Goal: Information Seeking & Learning: Learn about a topic

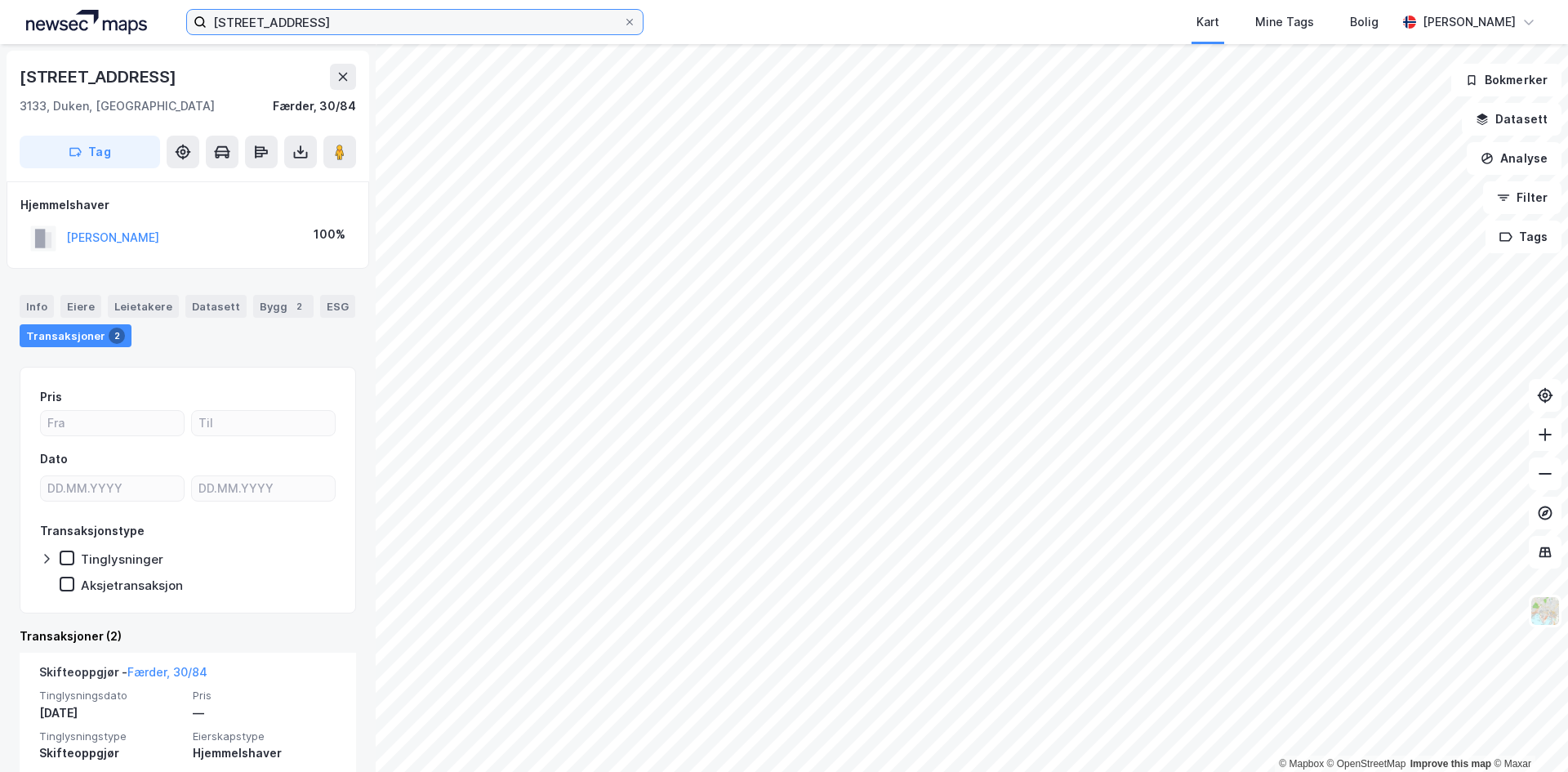
click at [303, 20] on input "[STREET_ADDRESS]" at bounding box center [414, 22] width 416 height 24
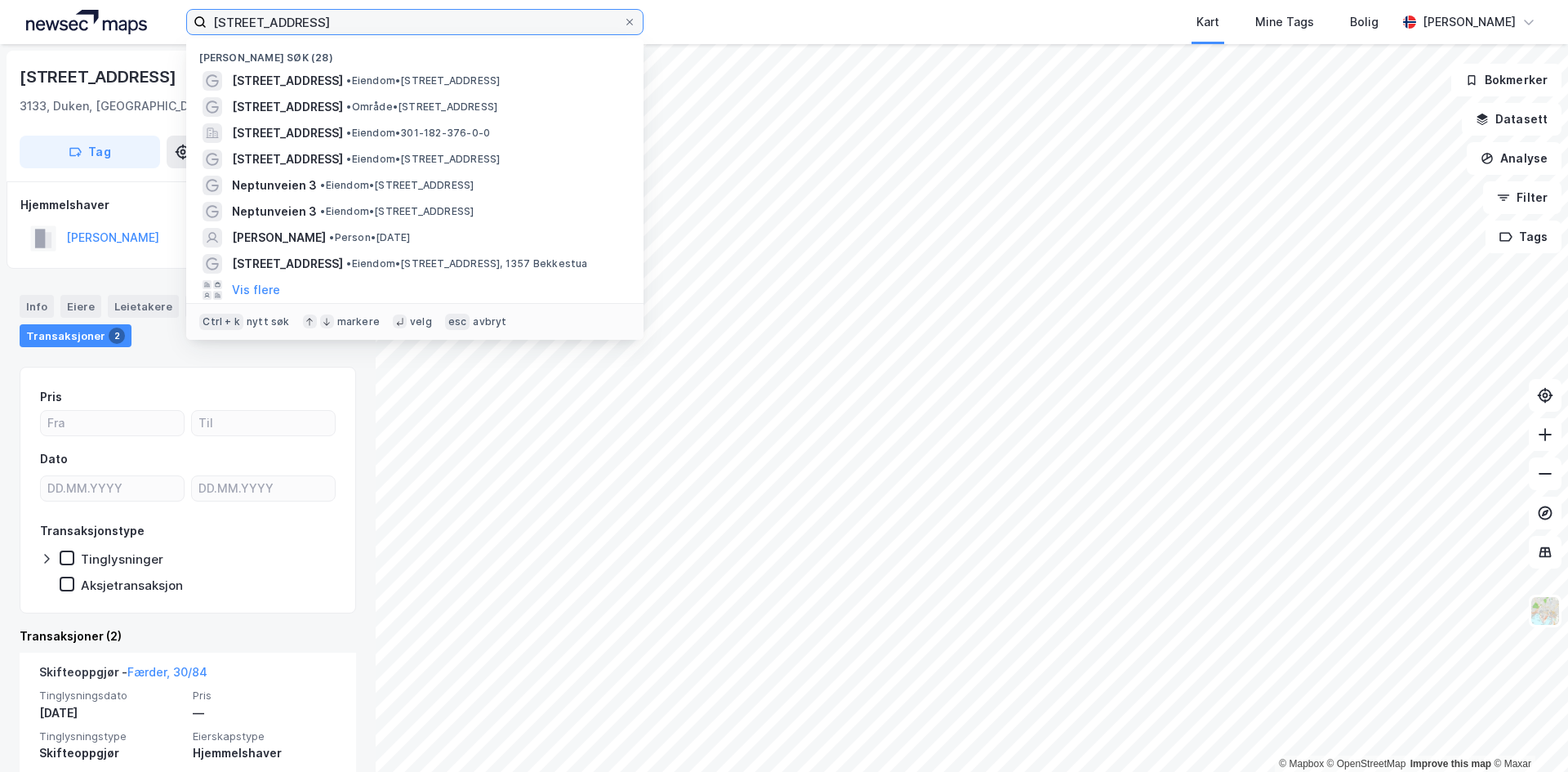
click at [303, 20] on input "[STREET_ADDRESS]" at bounding box center [414, 22] width 416 height 24
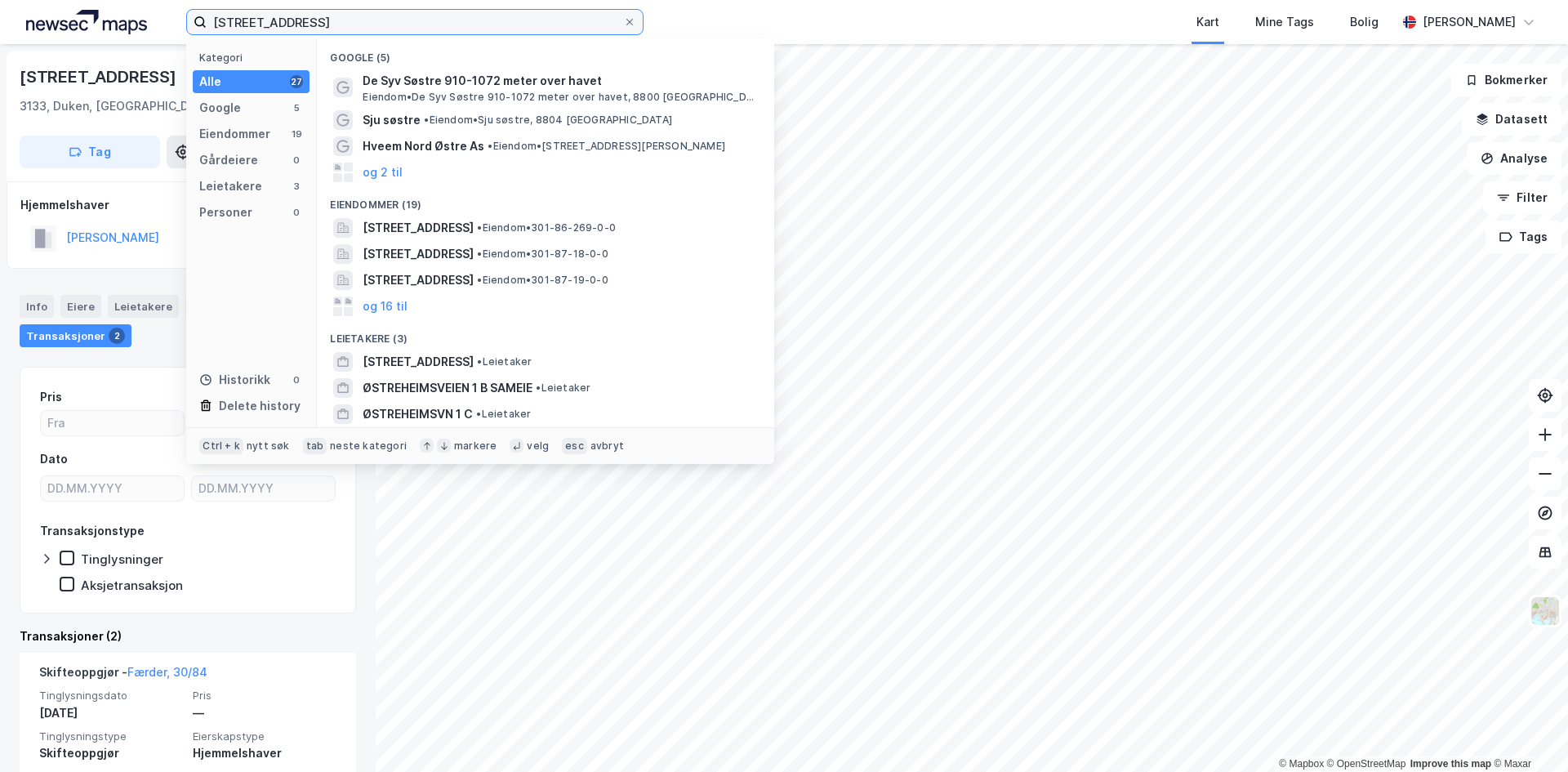
type input "[STREET_ADDRESS]"
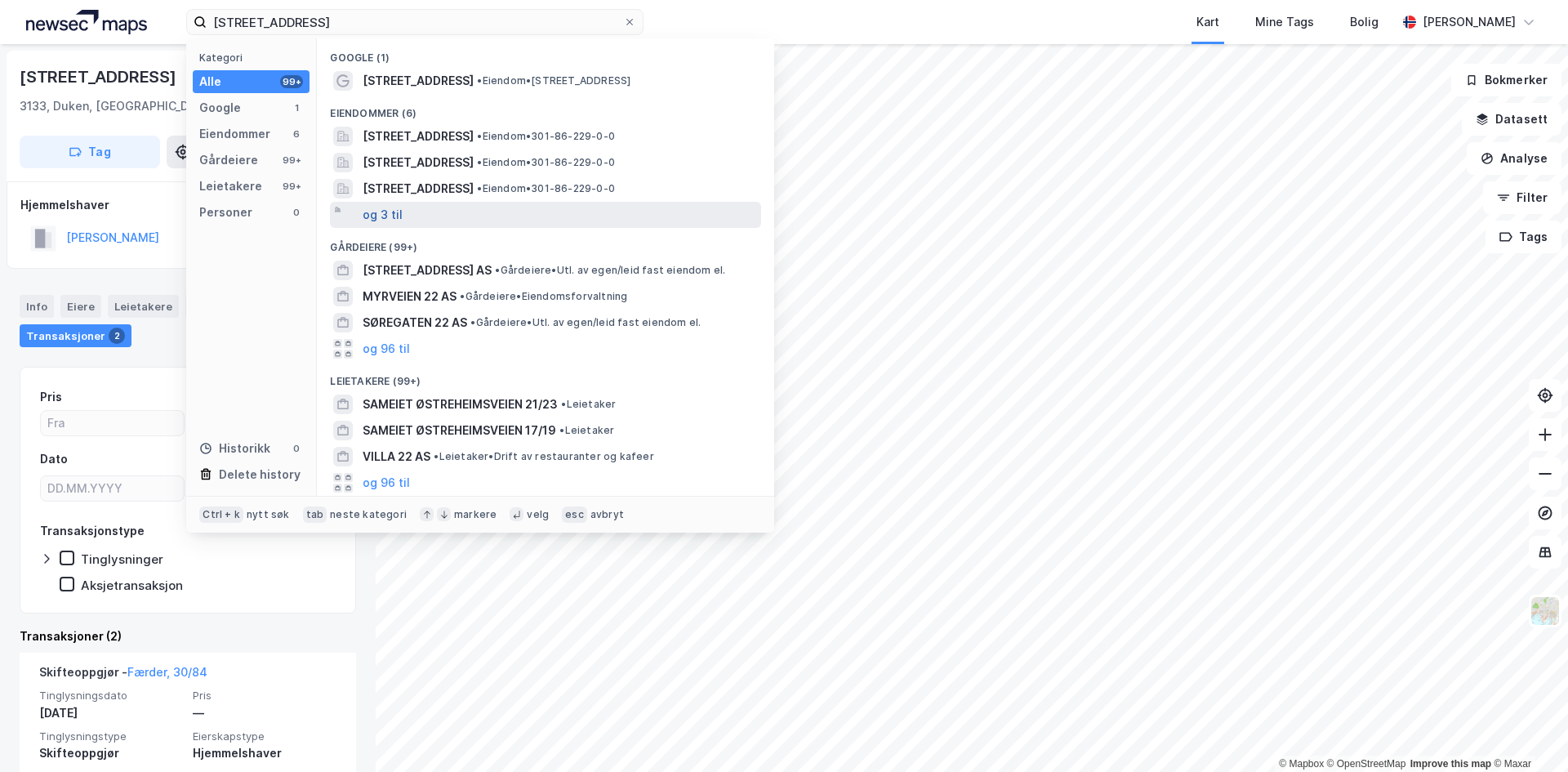
click at [398, 218] on button "og 3 til" at bounding box center [382, 214] width 40 height 20
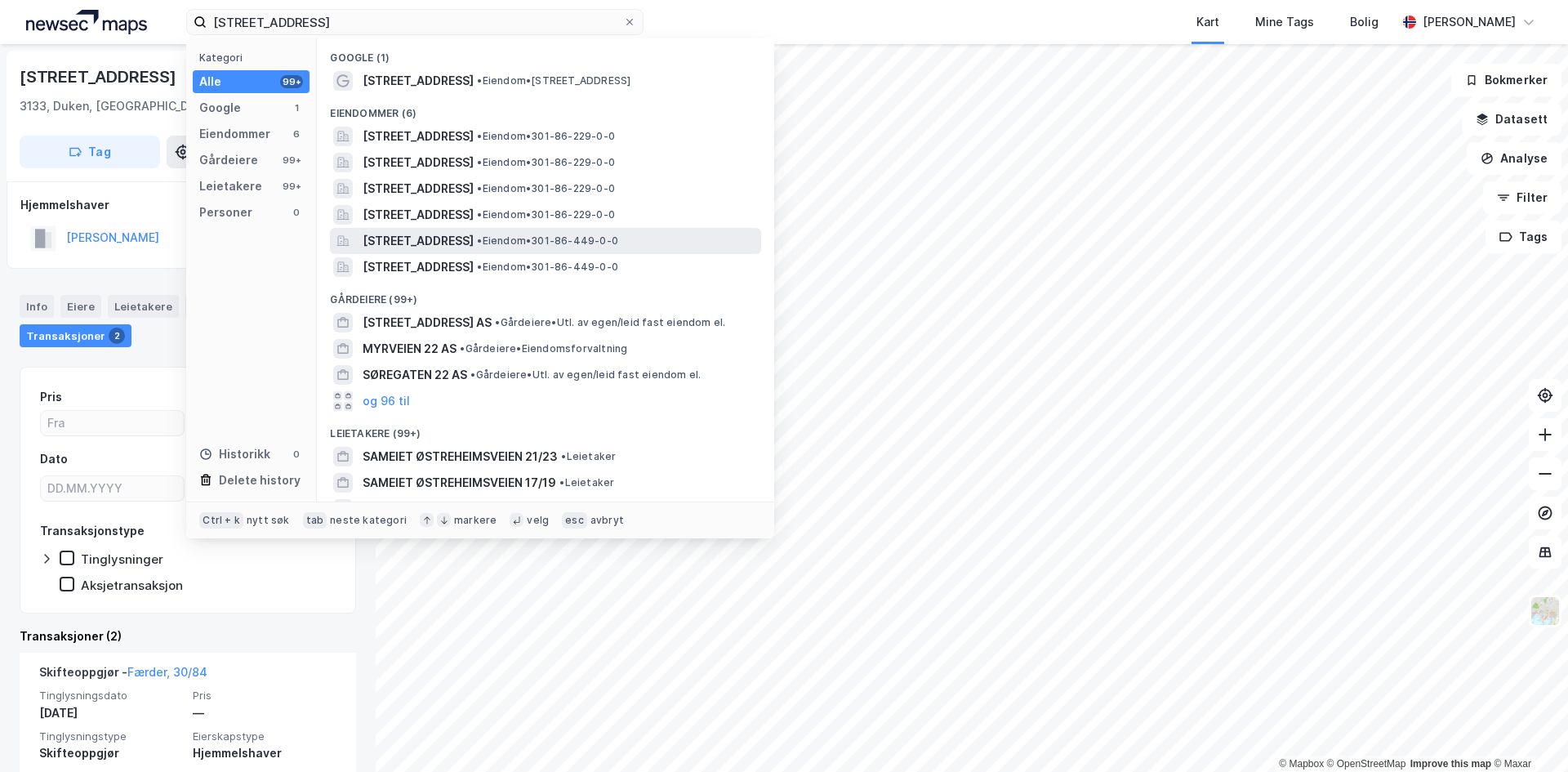
click at [464, 240] on span "[STREET_ADDRESS]" at bounding box center [417, 240] width 111 height 20
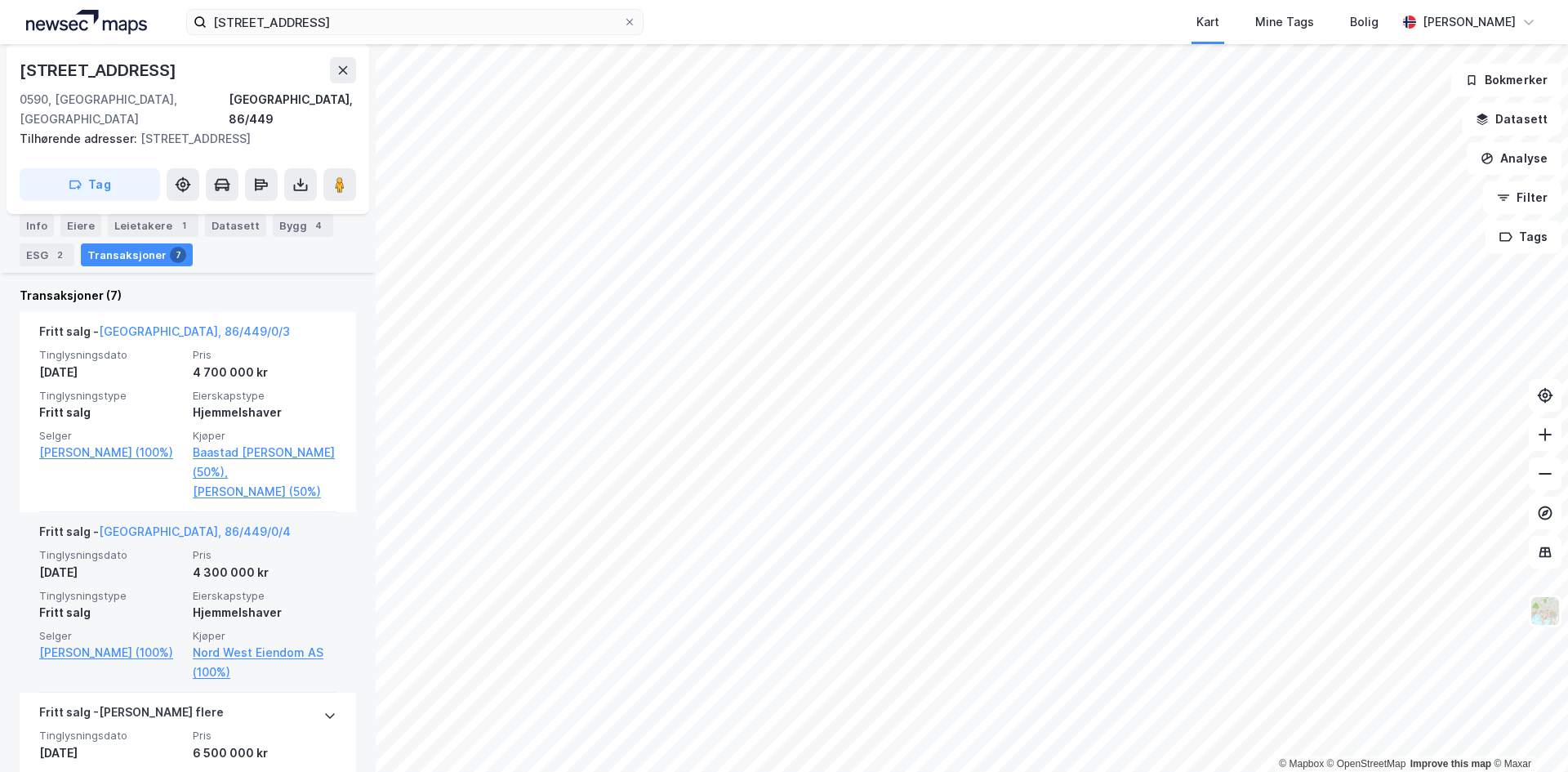
scroll to position [602, 0]
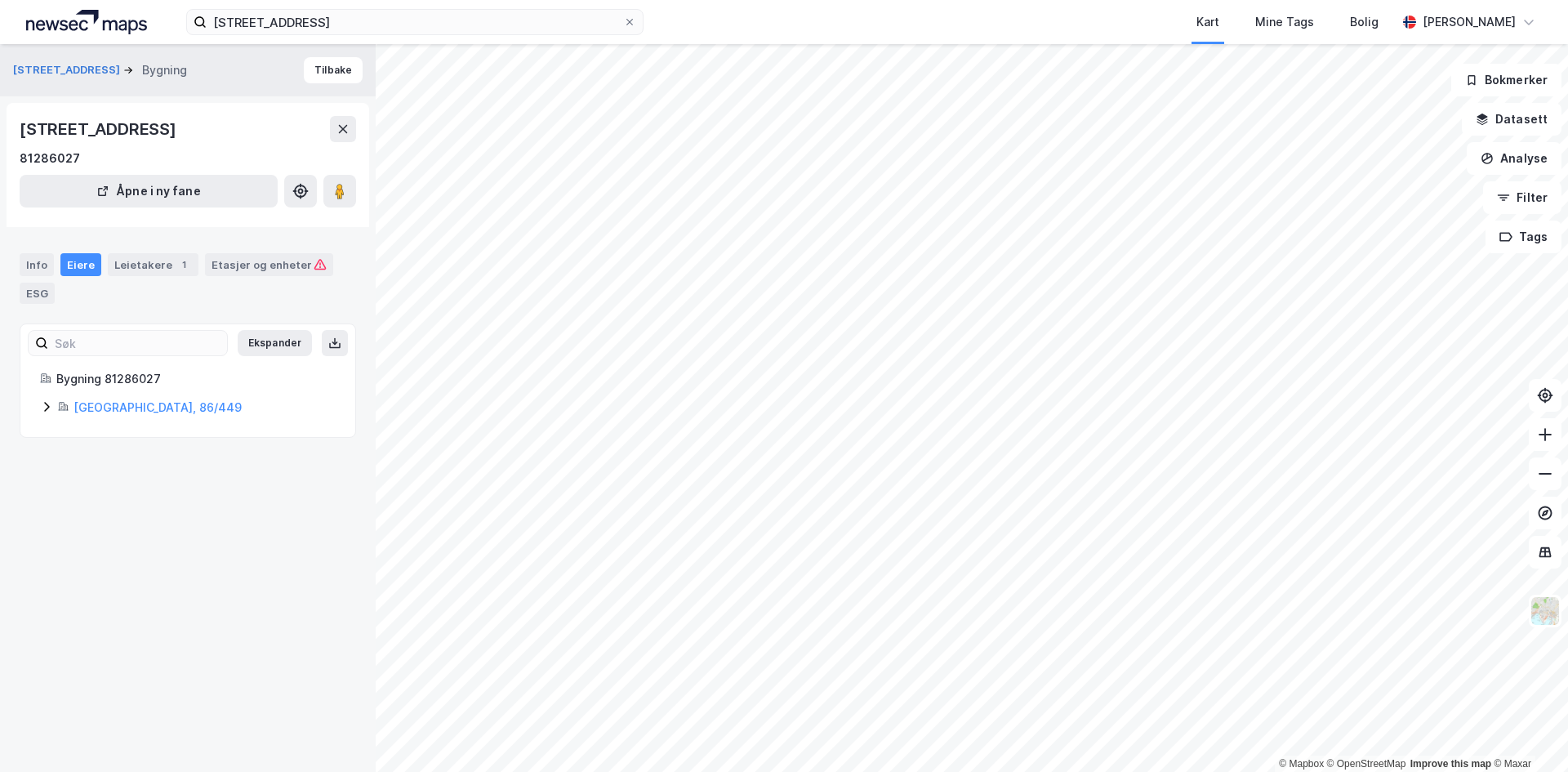
click at [43, 402] on icon at bounding box center [47, 407] width 13 height 13
click at [86, 467] on icon at bounding box center [85, 463] width 5 height 10
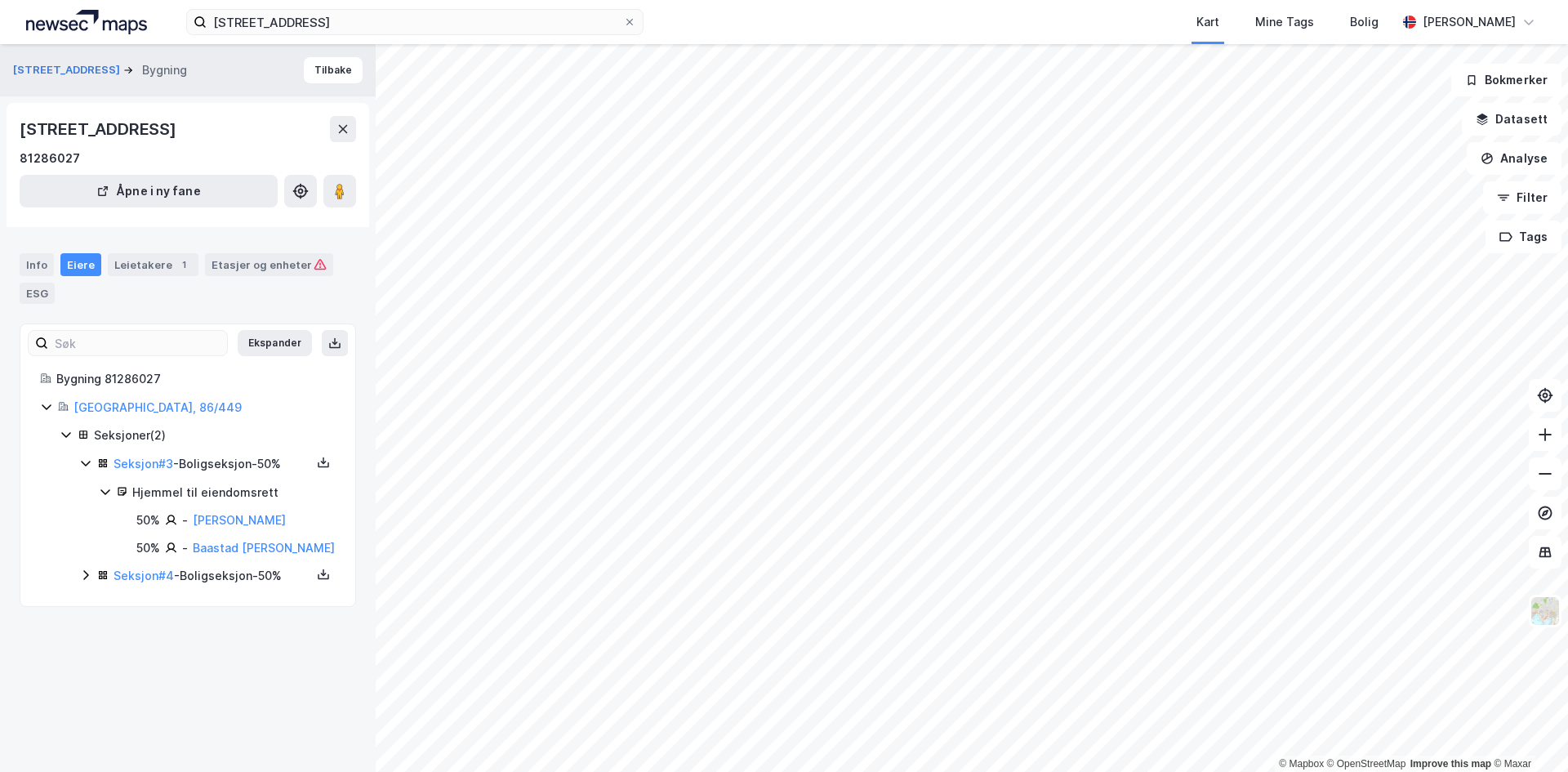
click at [86, 571] on icon at bounding box center [86, 576] width 13 height 13
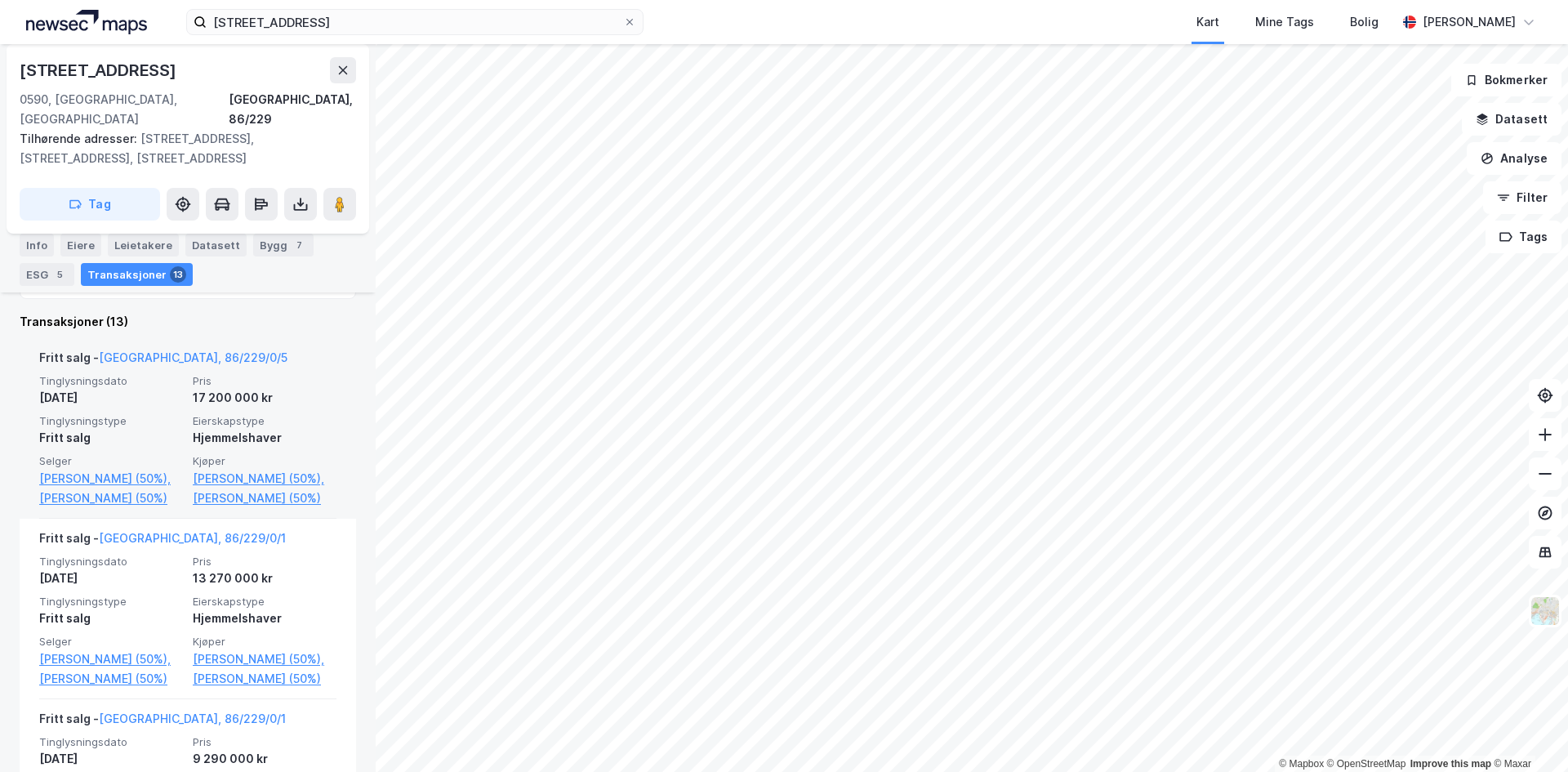
scroll to position [465, 0]
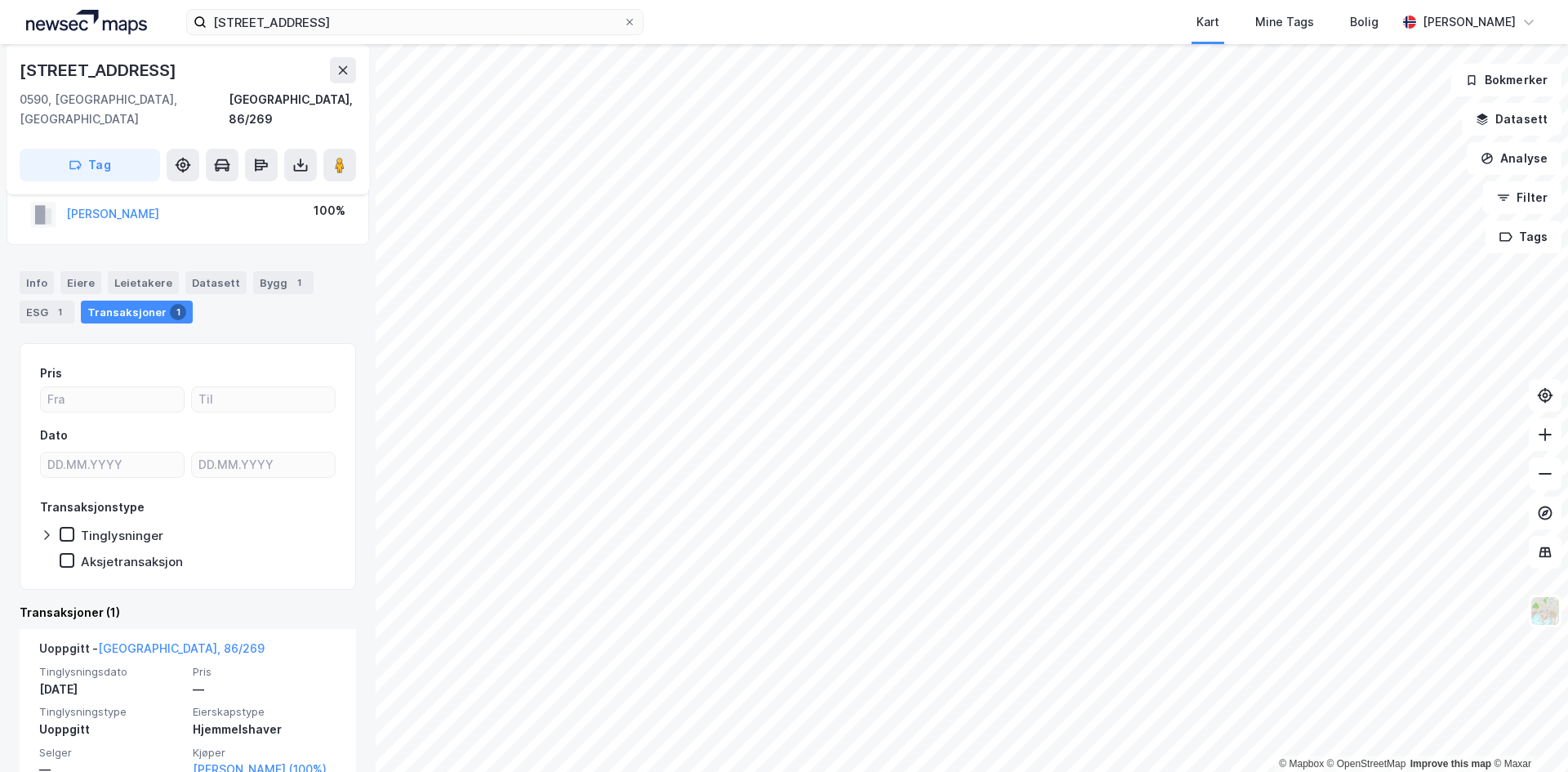
scroll to position [61, 0]
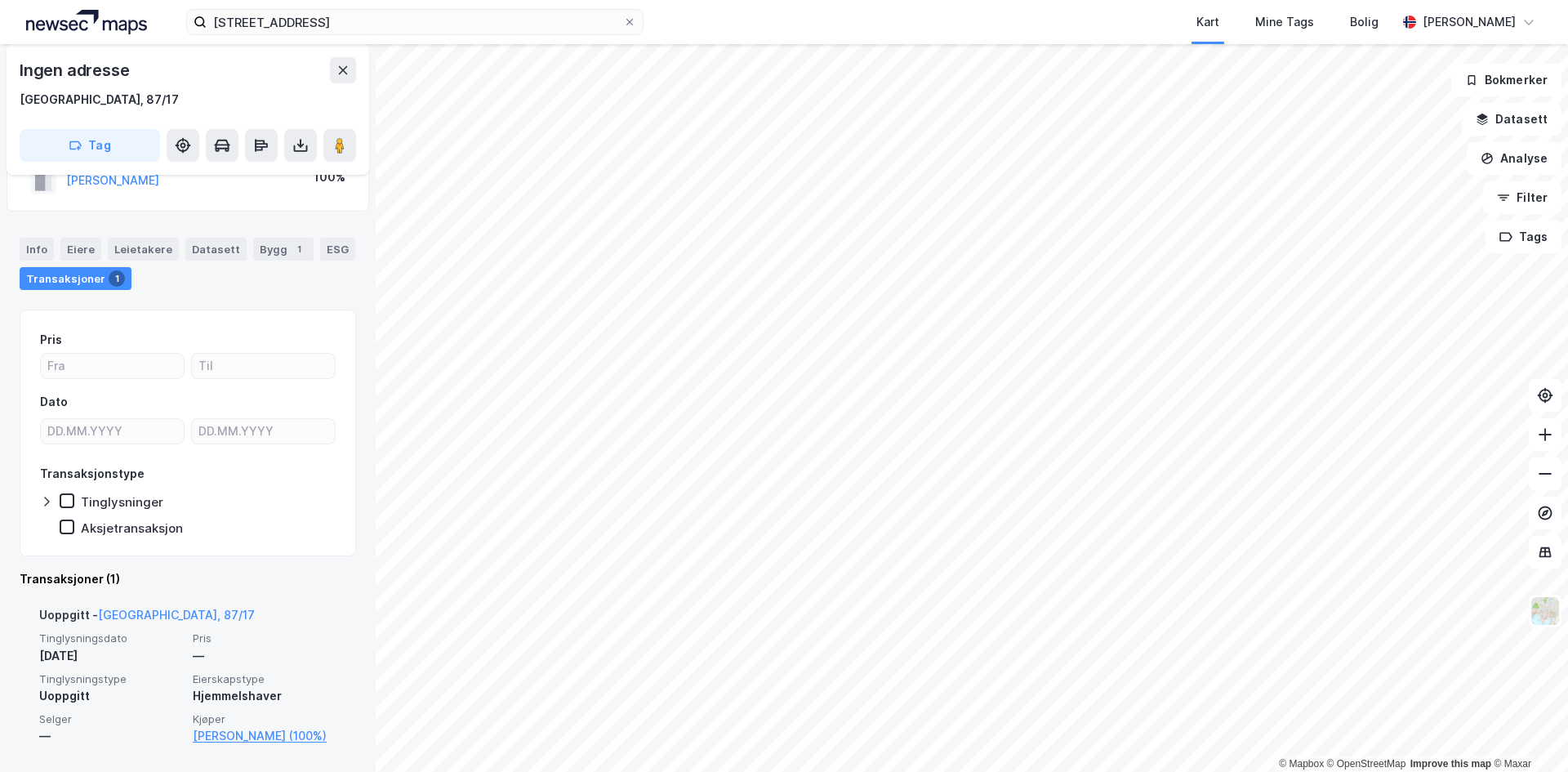
scroll to position [61, 0]
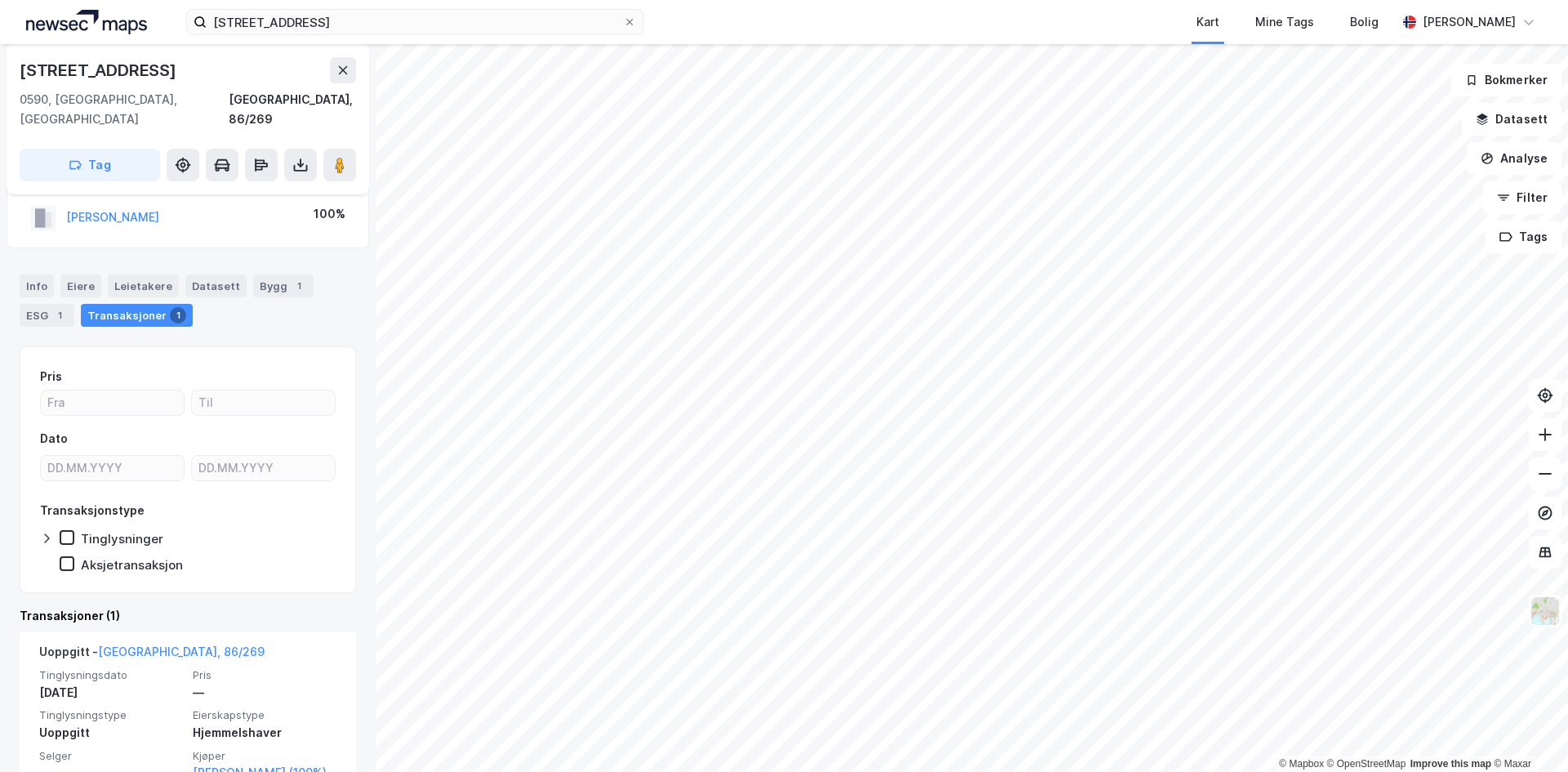
scroll to position [61, 0]
